Goal: Information Seeking & Learning: Find specific fact

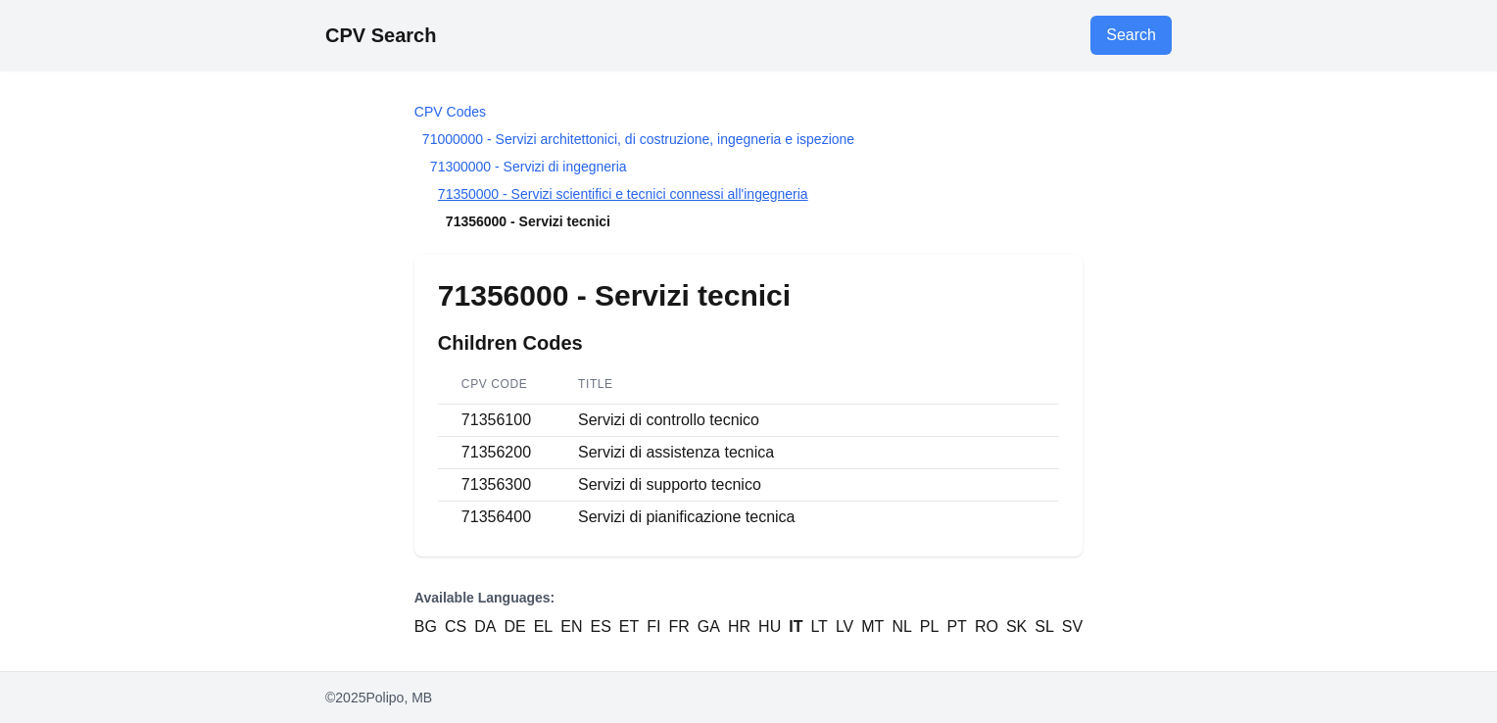
click at [449, 186] on link "71350000 - Servizi scientifici e tecnici connessi all'ingegneria" at bounding box center [623, 194] width 370 height 16
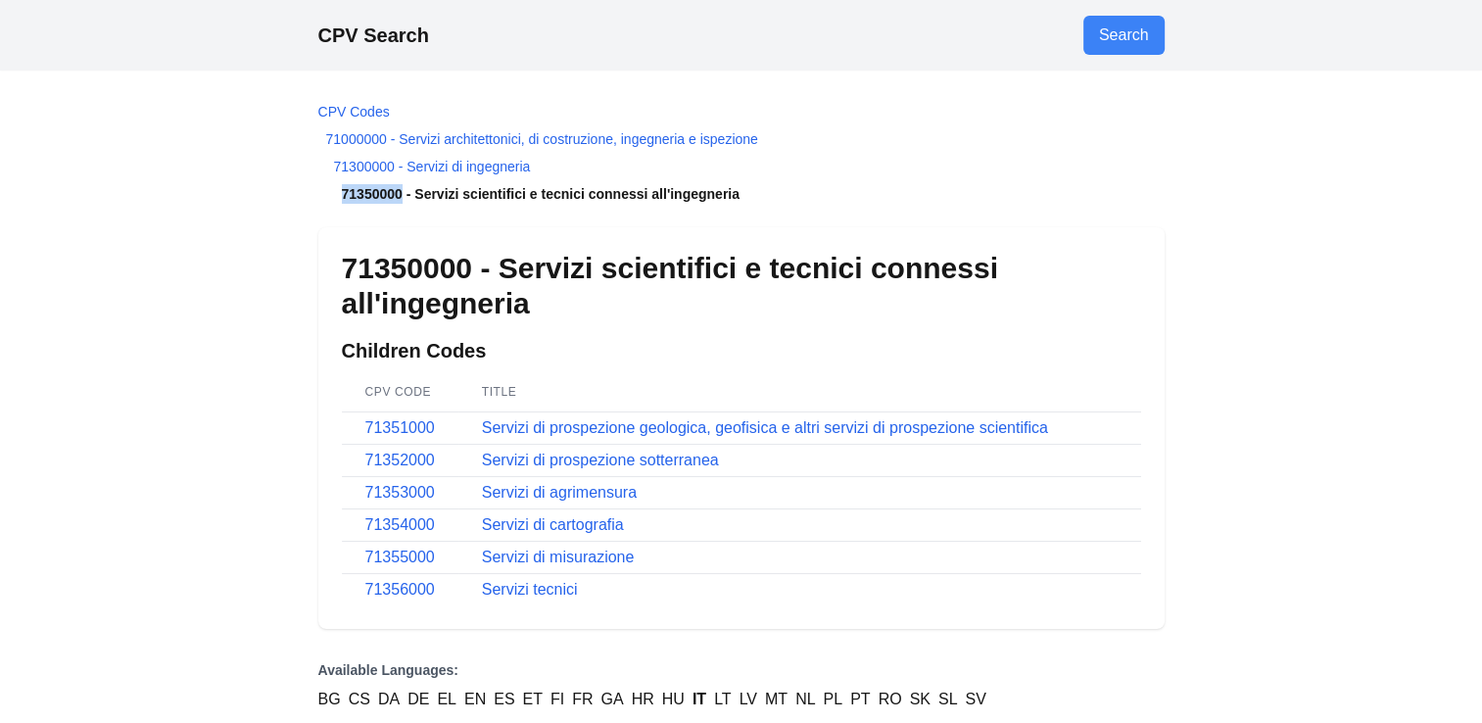
drag, startPoint x: 401, startPoint y: 191, endPoint x: 335, endPoint y: 181, distance: 66.4
click at [335, 181] on ol "CPV Codes 71000000 - Servizi architettonici, di costruzione, ingegneria e ispez…" at bounding box center [741, 153] width 846 height 102
copy li "71350000"
click at [379, 433] on link "71351000" at bounding box center [400, 427] width 70 height 17
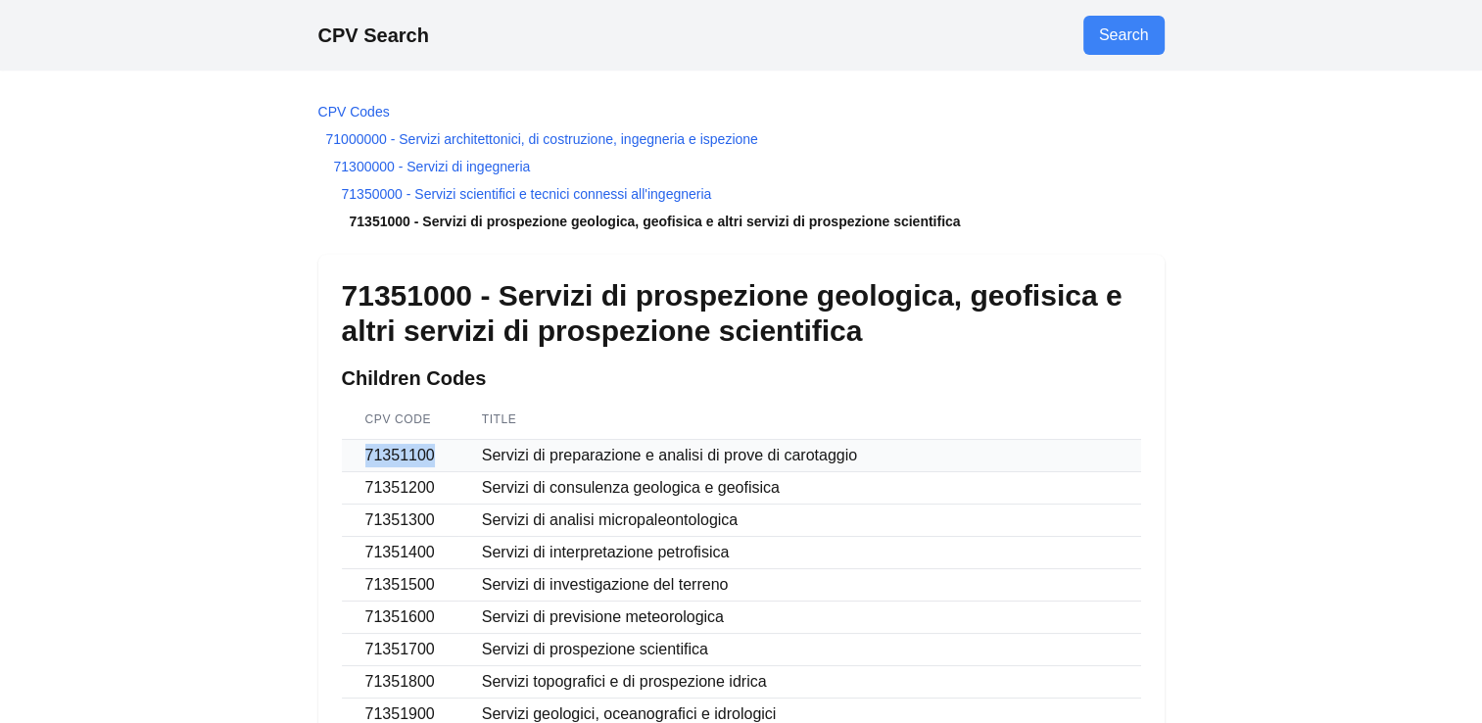
drag, startPoint x: 439, startPoint y: 459, endPoint x: 357, endPoint y: 450, distance: 82.9
click at [357, 450] on td "71351100" at bounding box center [400, 456] width 117 height 32
copy td "71351100"
